Goal: Information Seeking & Learning: Learn about a topic

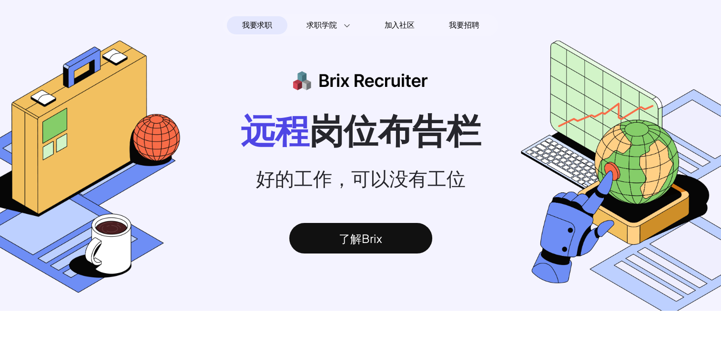
click at [266, 25] on span "我要求职" at bounding box center [257, 25] width 30 height 15
click at [276, 21] on div "我要求职" at bounding box center [257, 25] width 61 height 18
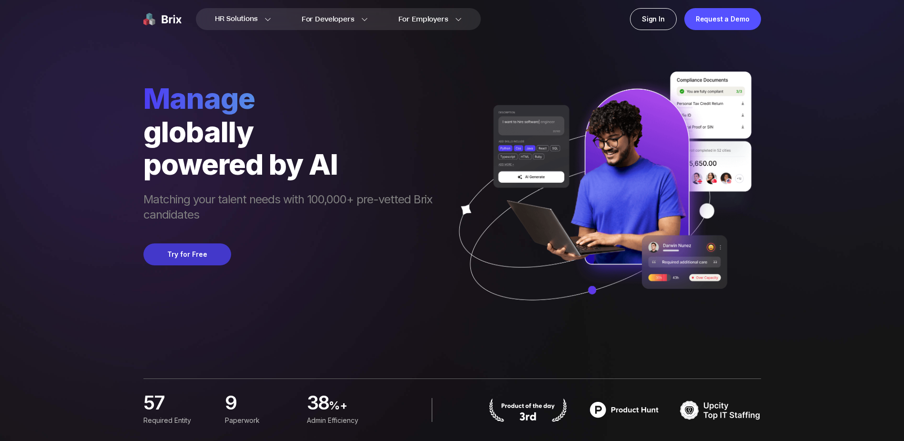
click at [196, 249] on button "Try for Free" at bounding box center [187, 254] width 88 height 22
click at [157, 21] on img at bounding box center [162, 19] width 38 height 22
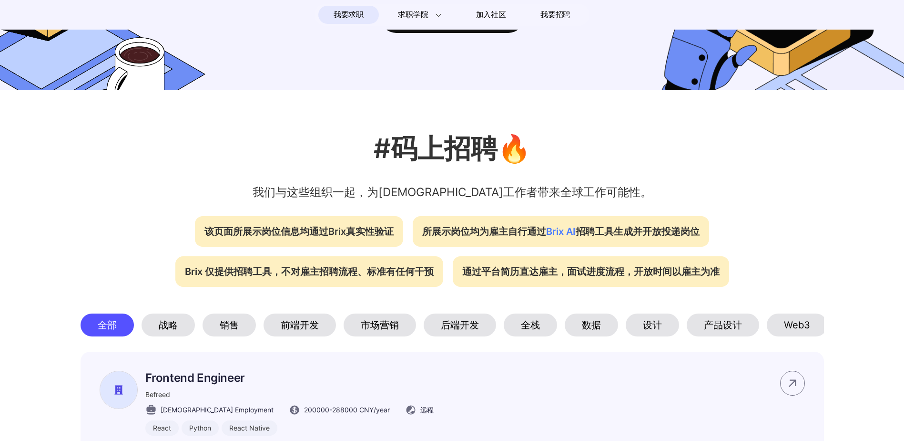
scroll to position [0, 64]
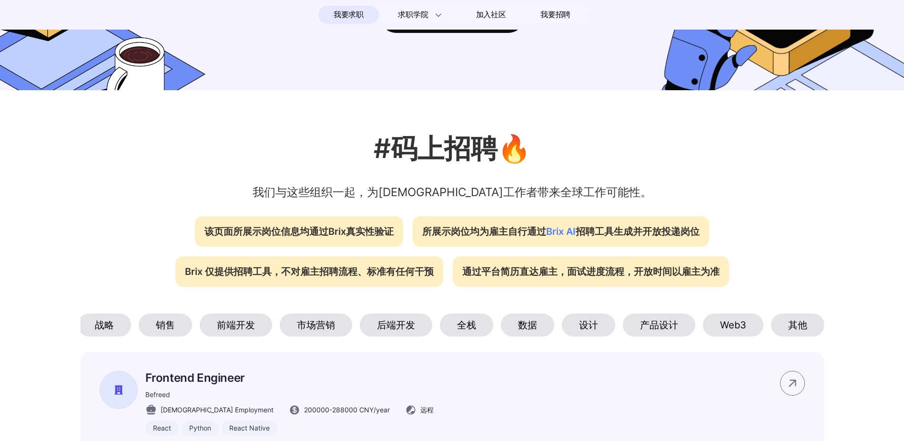
click at [721, 323] on div "Web3" at bounding box center [733, 324] width 61 height 23
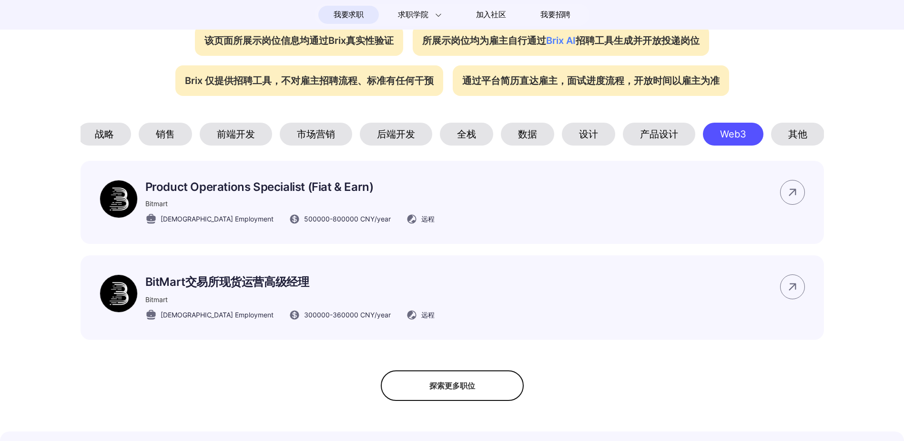
scroll to position [0, 0]
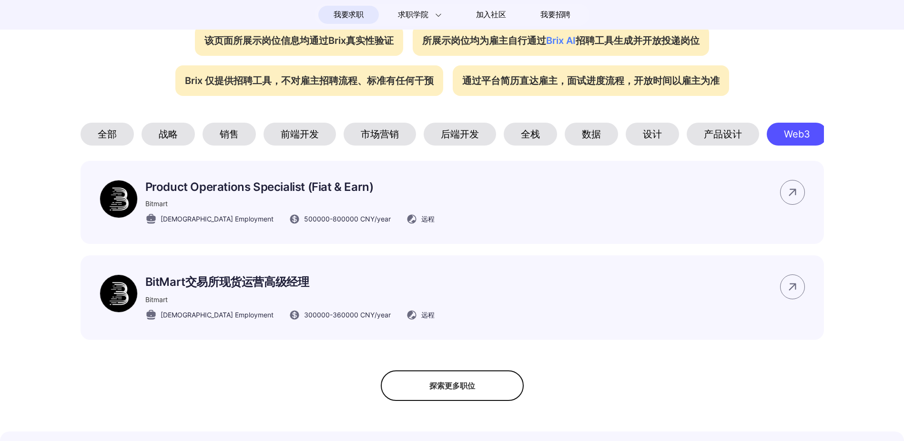
click at [122, 125] on div "全部" at bounding box center [107, 134] width 53 height 23
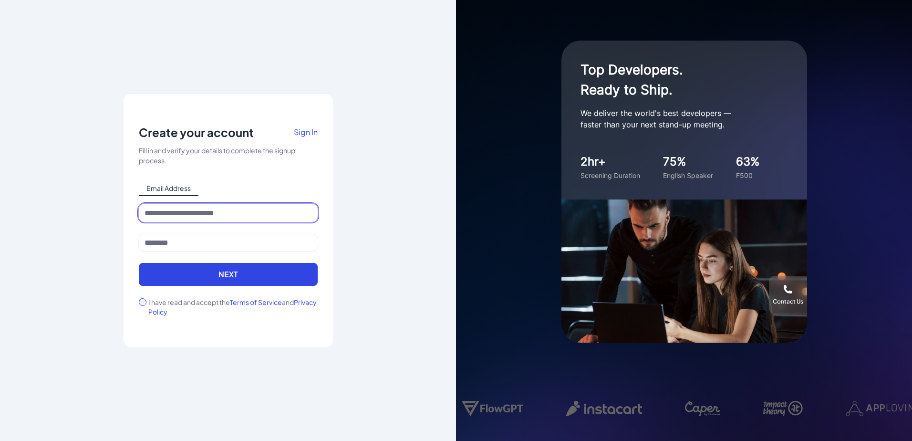
click at [209, 208] on input at bounding box center [228, 213] width 179 height 18
click at [316, 130] on span "Sign In" at bounding box center [306, 132] width 24 height 10
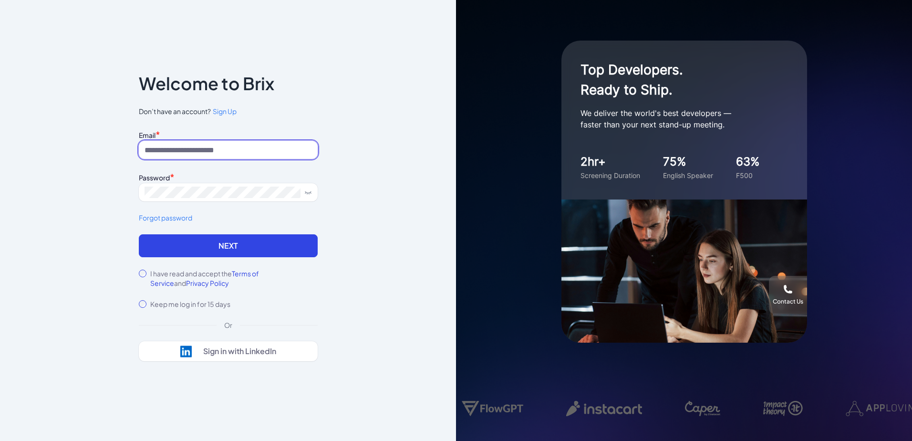
click at [256, 153] on input at bounding box center [228, 150] width 179 height 18
click at [227, 110] on span "Sign Up" at bounding box center [225, 111] width 24 height 9
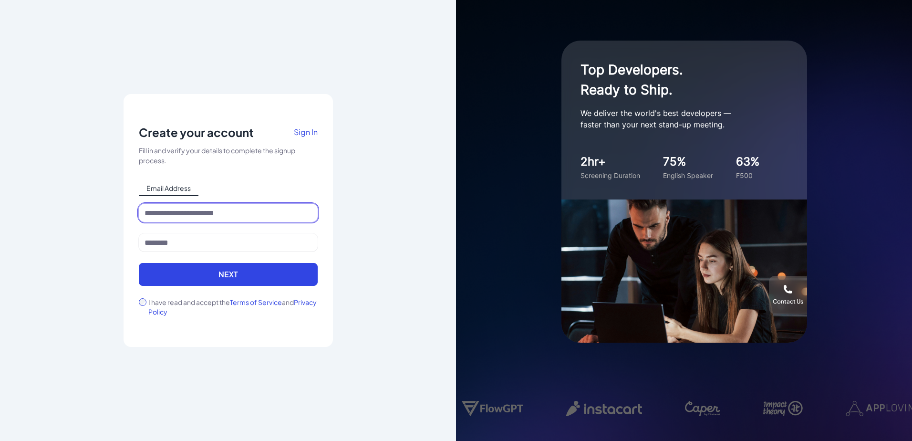
click at [204, 204] on input at bounding box center [228, 213] width 179 height 18
type input "**********"
type input "******"
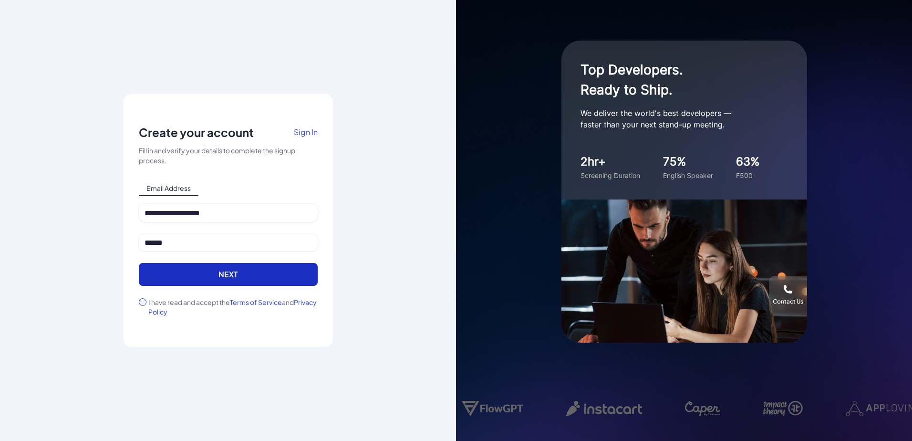
click at [230, 275] on button "Next" at bounding box center [228, 274] width 179 height 23
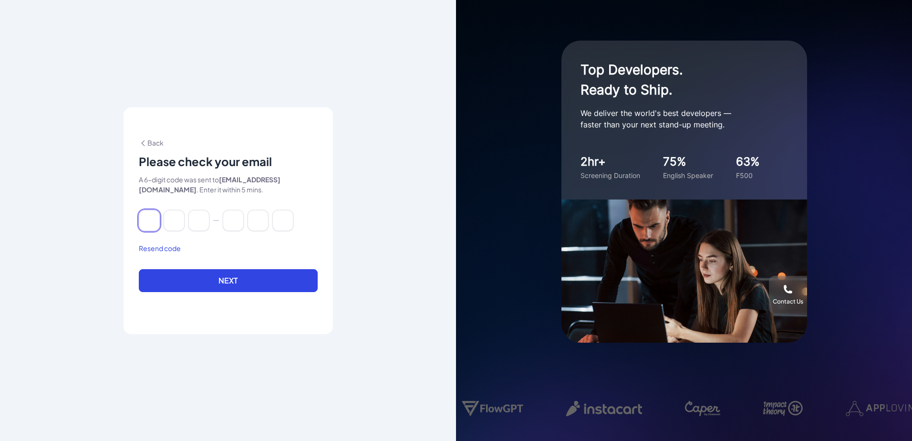
click at [151, 221] on input at bounding box center [149, 220] width 21 height 21
paste input "******"
type input "*"
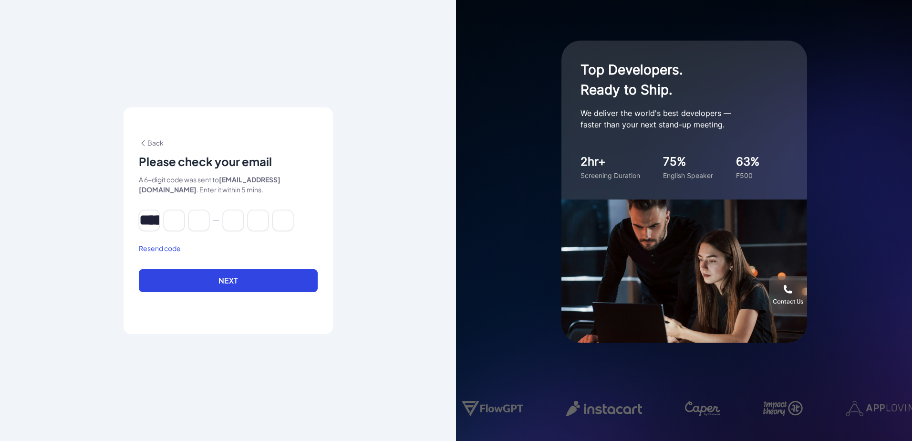
type input "*"
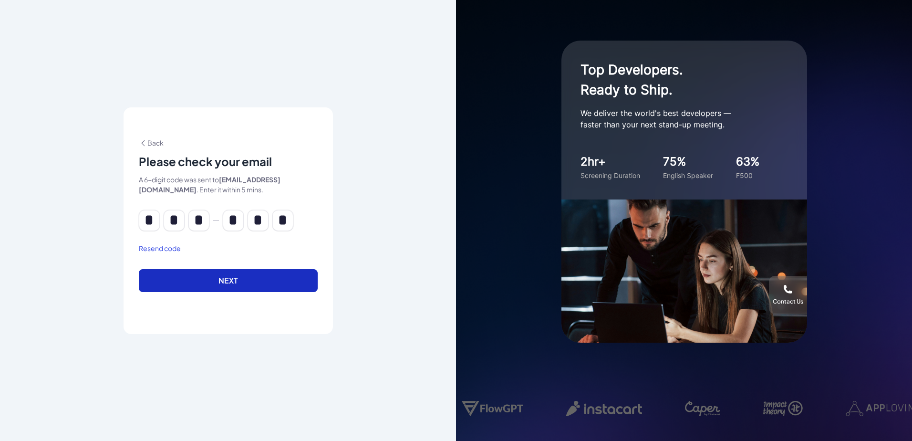
click at [221, 285] on button "Next" at bounding box center [228, 280] width 179 height 23
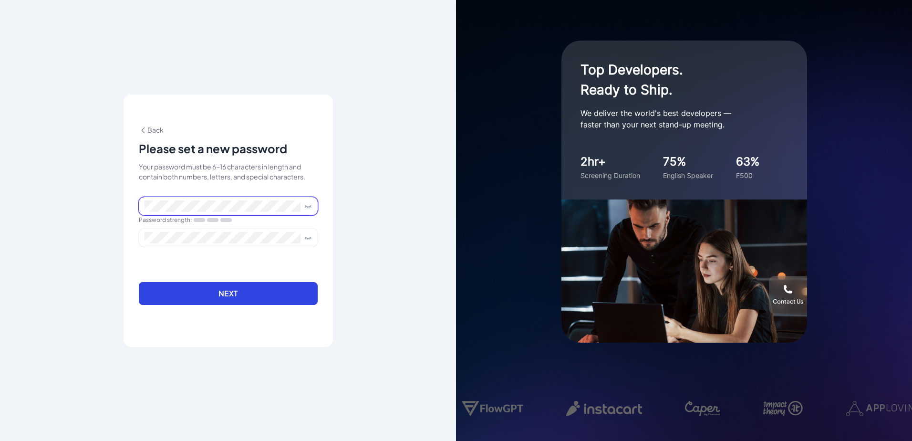
click at [268, 214] on span at bounding box center [228, 206] width 179 height 18
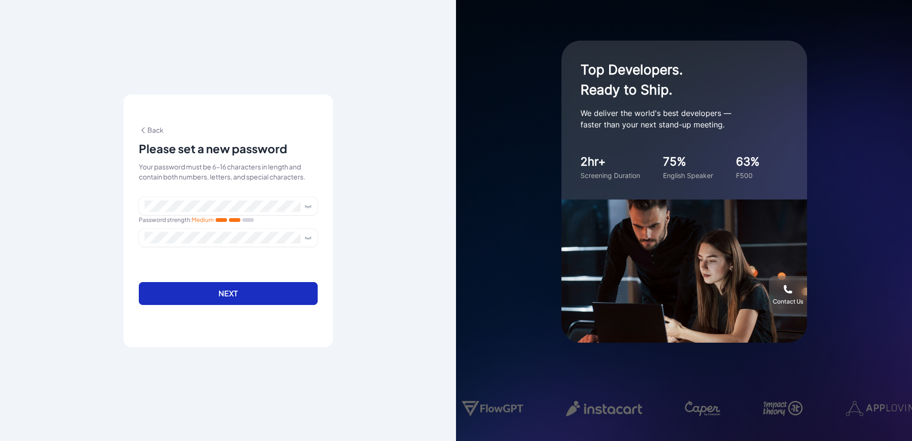
click at [224, 290] on button "Next" at bounding box center [228, 293] width 179 height 23
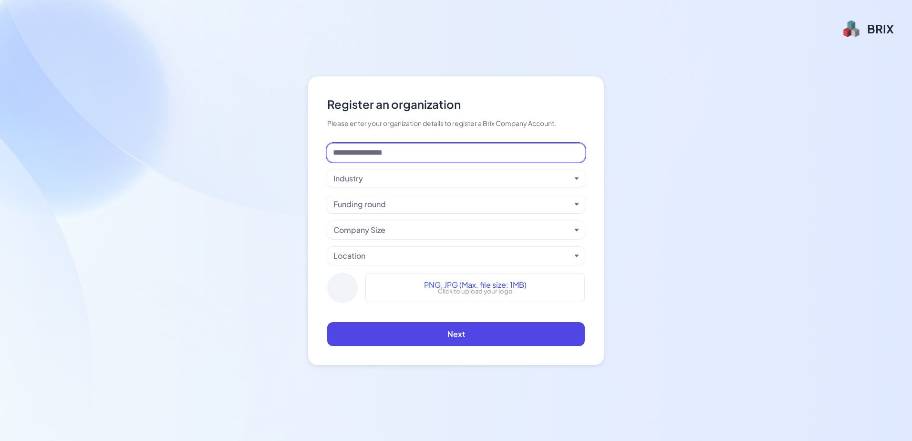
click at [407, 150] on input at bounding box center [455, 152] width 257 height 18
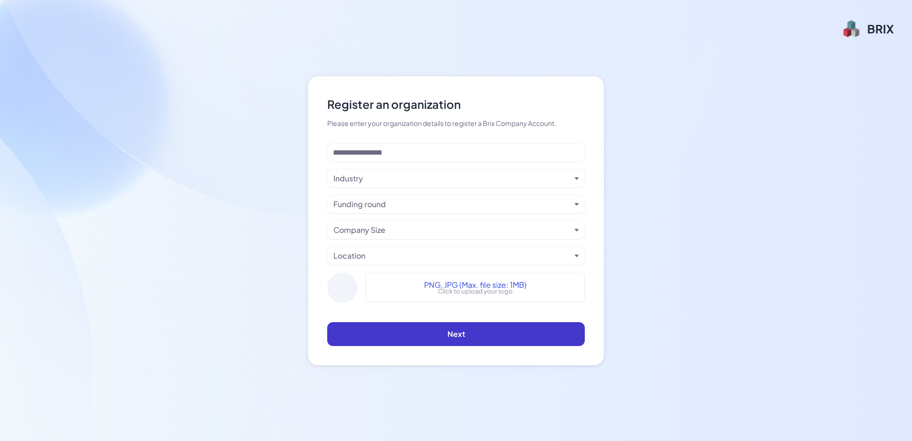
click at [448, 334] on span "Next" at bounding box center [456, 333] width 18 height 10
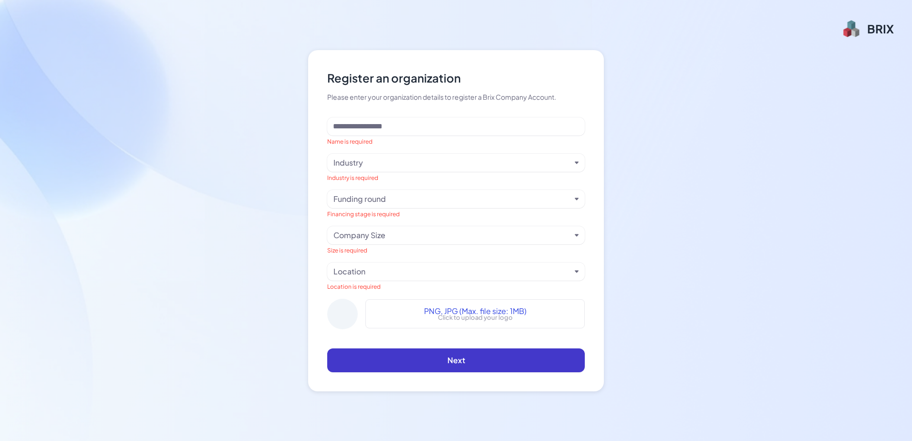
click at [457, 359] on span "Next" at bounding box center [456, 360] width 18 height 10
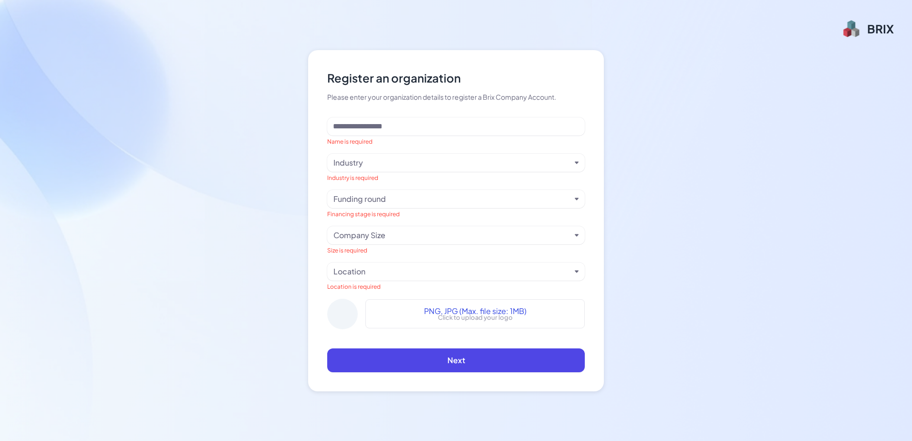
click at [639, 186] on div "Register an organization Please enter your organization details to register a B…" at bounding box center [456, 220] width 912 height 441
click at [421, 17] on div "Register an organization Please enter your organization details to register a B…" at bounding box center [456, 220] width 912 height 441
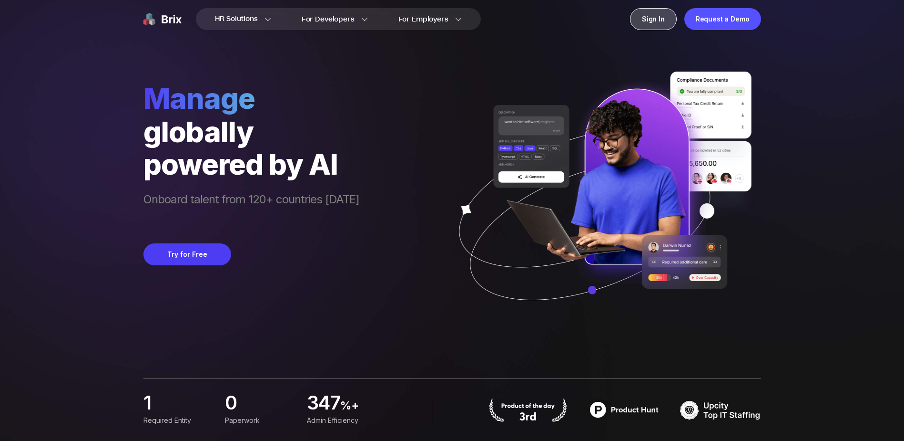
click at [672, 23] on div "Sign In" at bounding box center [653, 19] width 47 height 22
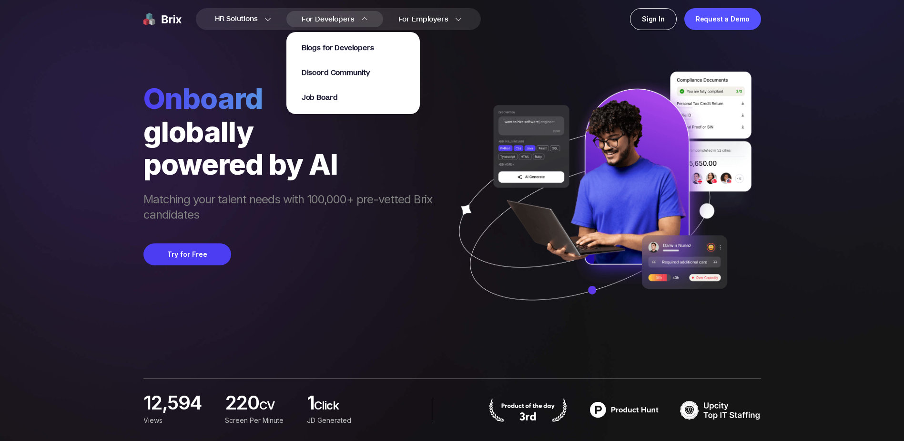
click at [328, 20] on span "For Developers" at bounding box center [328, 19] width 53 height 10
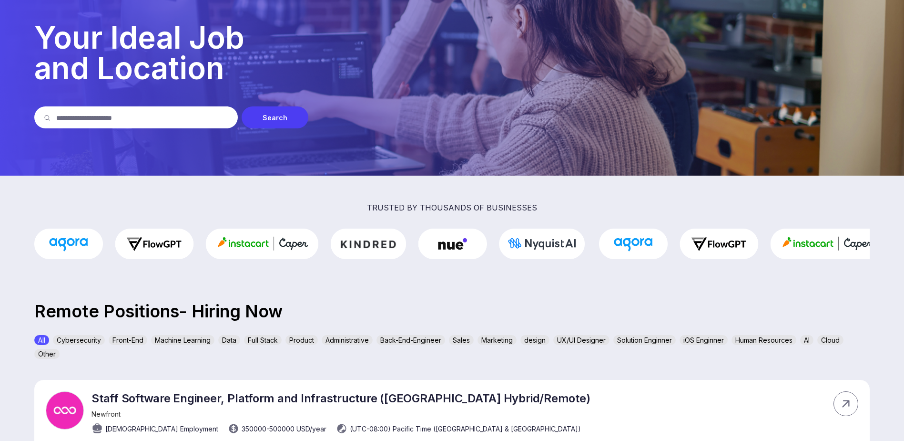
scroll to position [47, 0]
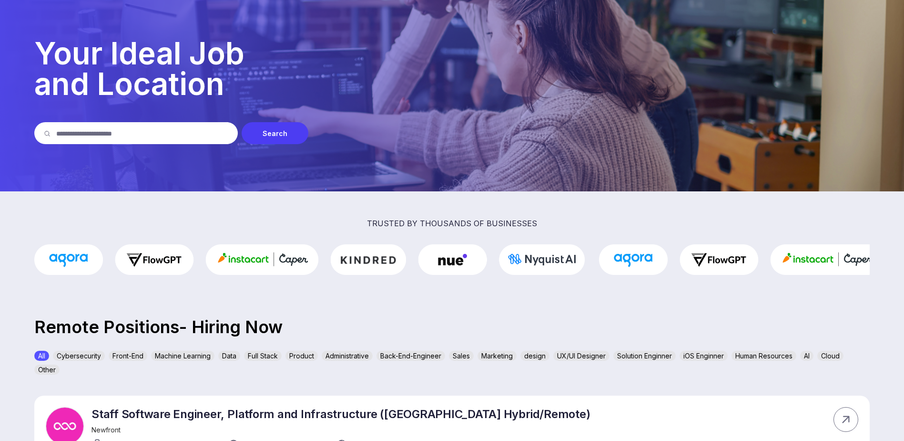
click at [149, 133] on input "text" at bounding box center [142, 133] width 172 height 22
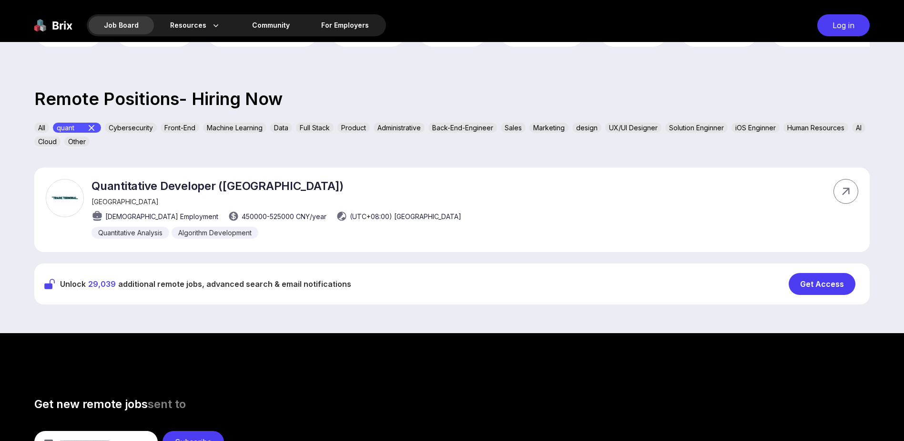
scroll to position [286, 0]
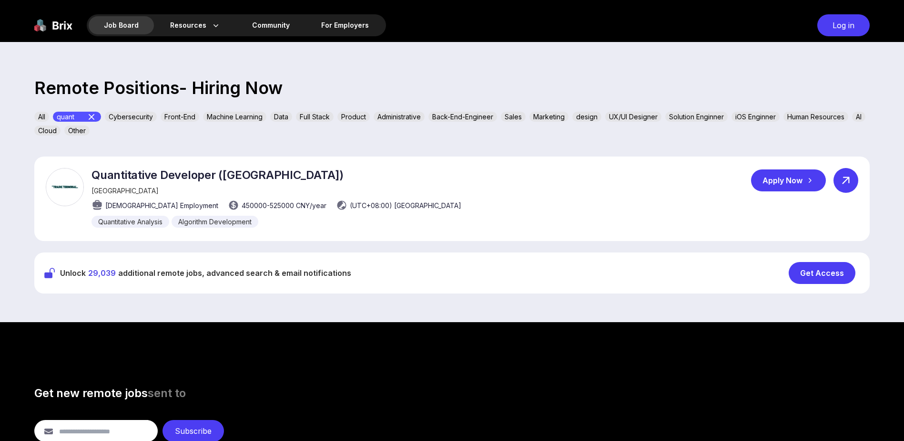
click at [844, 184] on icon at bounding box center [846, 180] width 14 height 14
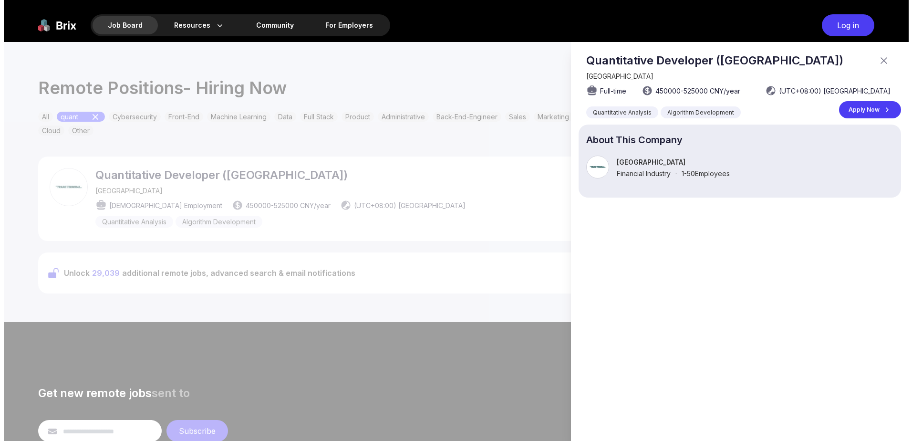
scroll to position [0, 0]
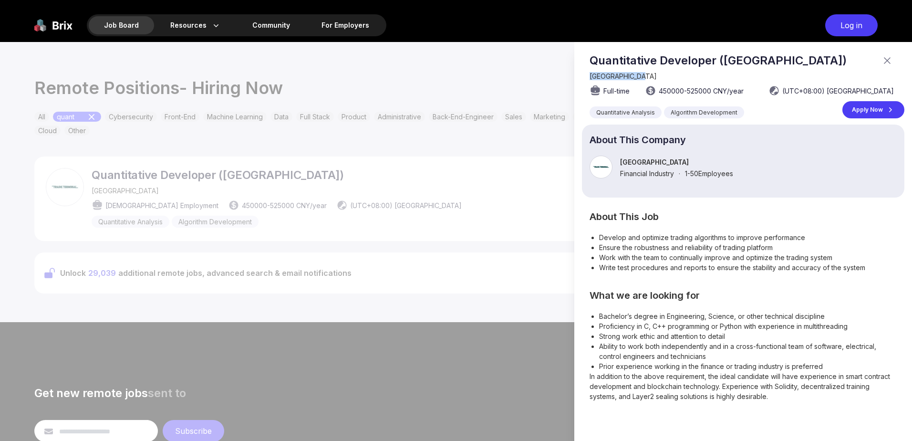
drag, startPoint x: 645, startPoint y: 72, endPoint x: 589, endPoint y: 75, distance: 55.8
click at [589, 75] on section "Quantitative Developer ([GEOGRAPHIC_DATA]) Trade Terminal Full-time 450000 - 52…" at bounding box center [743, 85] width 322 height 65
drag, startPoint x: 589, startPoint y: 75, endPoint x: 612, endPoint y: 79, distance: 23.2
click at [390, 123] on div at bounding box center [456, 241] width 912 height 399
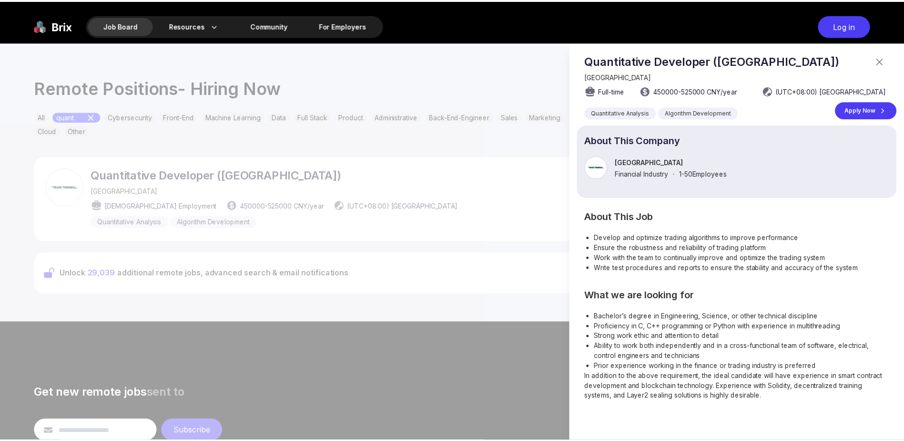
scroll to position [286, 0]
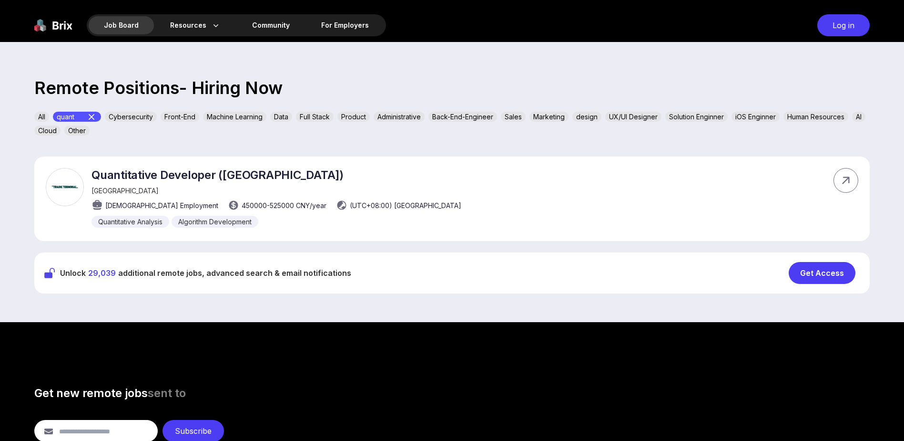
click at [97, 120] on icon at bounding box center [91, 116] width 11 height 11
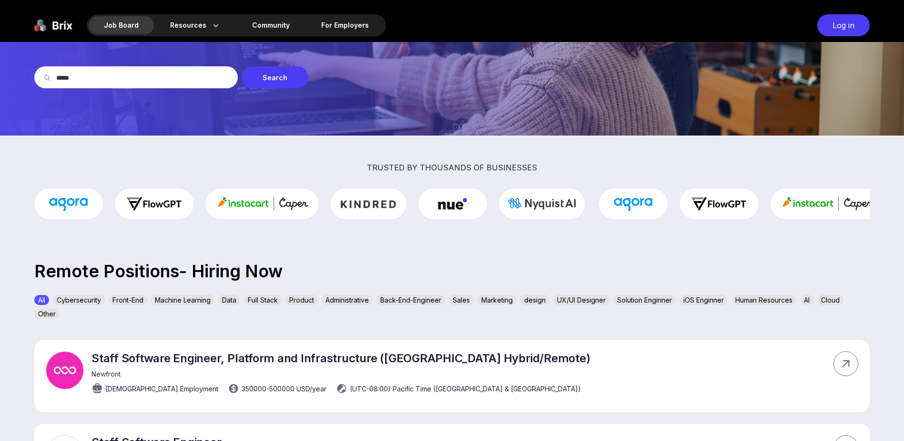
scroll to position [95, 0]
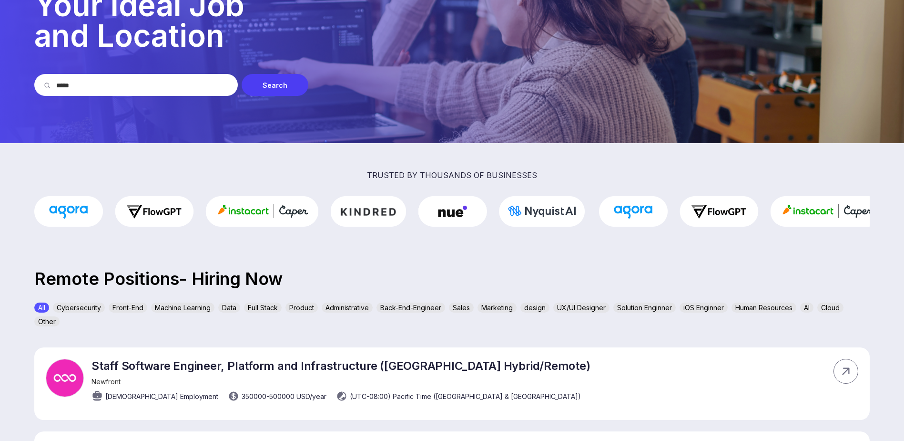
click at [130, 84] on input "*****" at bounding box center [142, 85] width 172 height 22
type input "*"
type input "******"
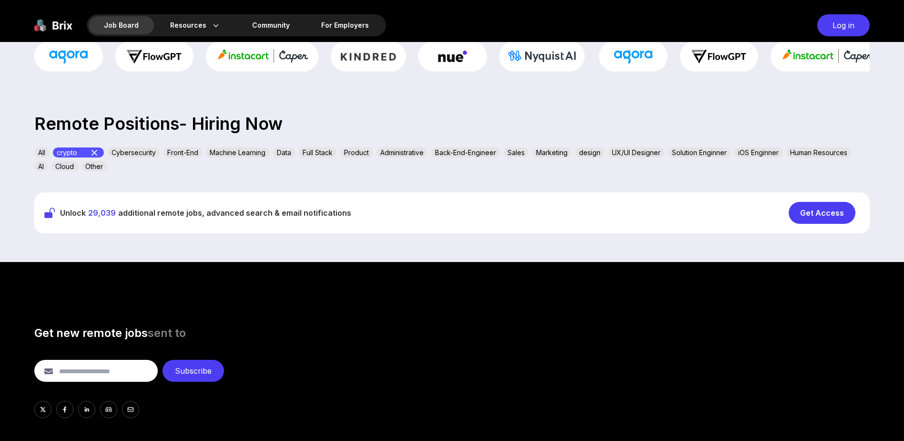
scroll to position [286, 0]
